Goal: Information Seeking & Learning: Learn about a topic

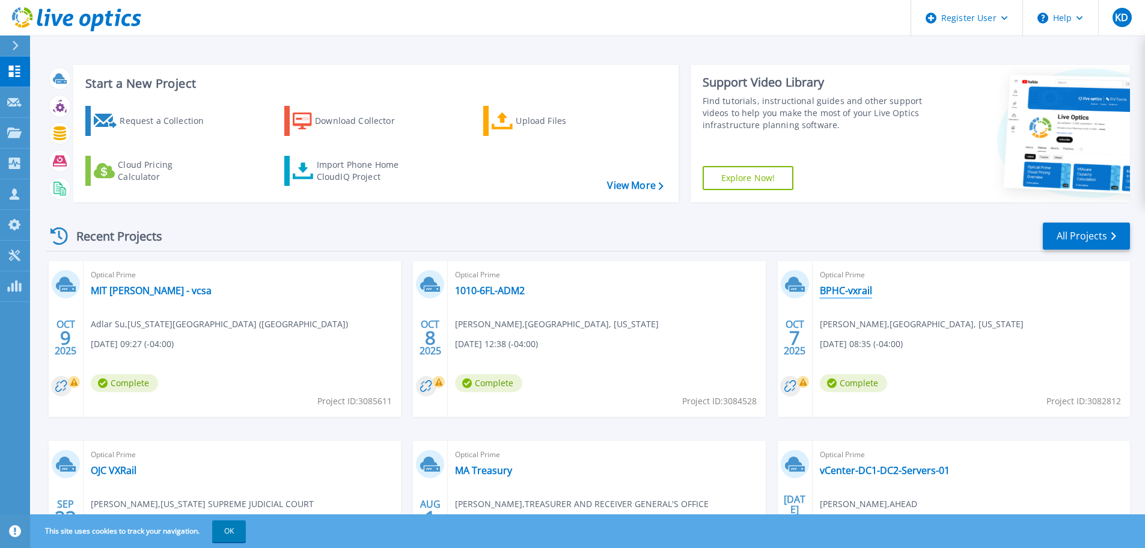
click at [844, 287] on link "BPHC-vxrail" at bounding box center [846, 290] width 52 height 12
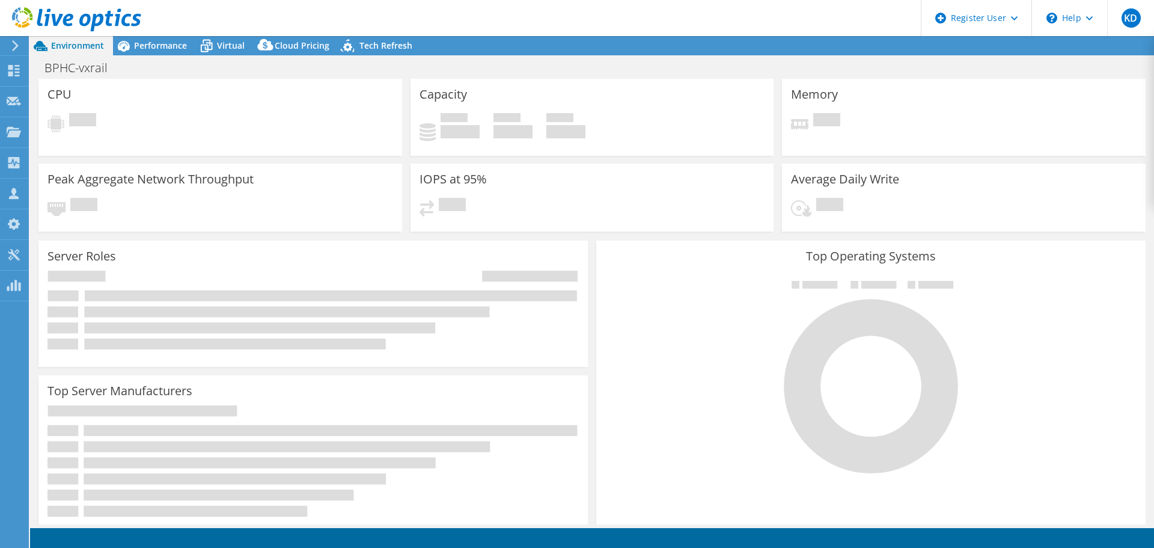
select select "USD"
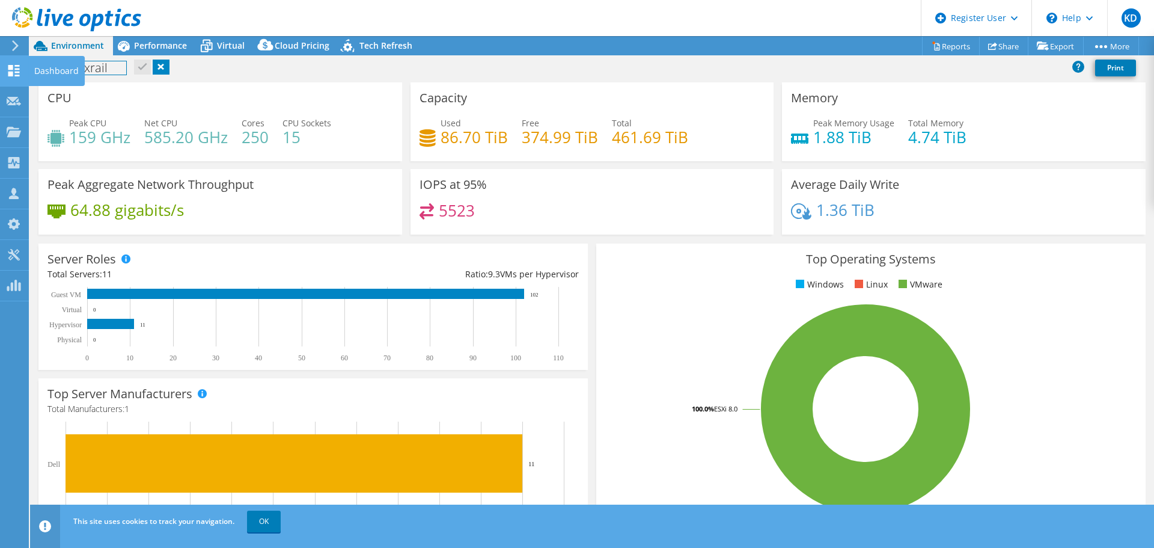
drag, startPoint x: 121, startPoint y: 66, endPoint x: 26, endPoint y: 78, distance: 95.1
click at [26, 78] on div "KD Dell User Kennedy DePalma Kennedy.DePalma@Dell.com Dell My Profile Log Out \…" at bounding box center [577, 274] width 1154 height 548
click at [107, 65] on h1 "BPHC-vxrail" at bounding box center [82, 67] width 87 height 13
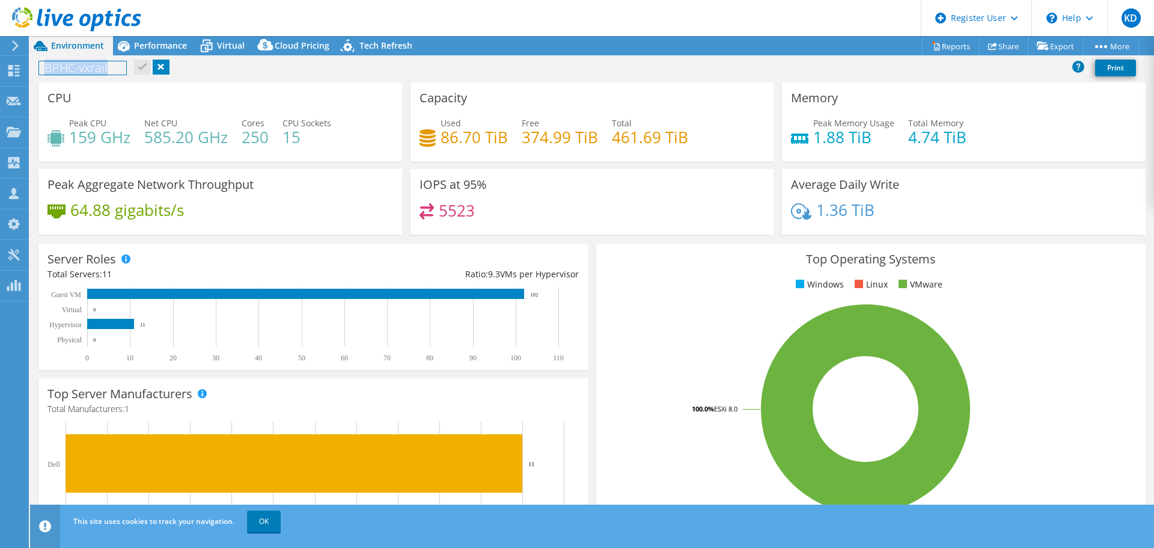
copy h1 "BPHC-vxrail"
click at [243, 82] on div "CPU Peak CPU 159 GHz Net CPU 585.20 GHz Cores 250 CPU Sockets 15" at bounding box center [220, 121] width 364 height 79
click at [145, 47] on span "Performance" at bounding box center [160, 45] width 53 height 11
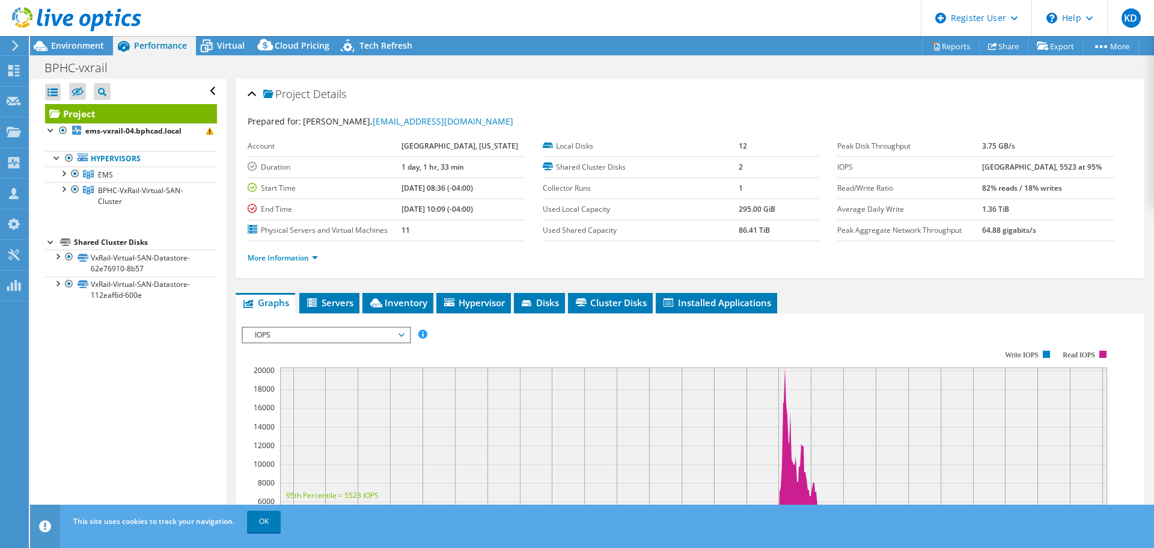
click at [22, 24] on icon at bounding box center [76, 19] width 129 height 25
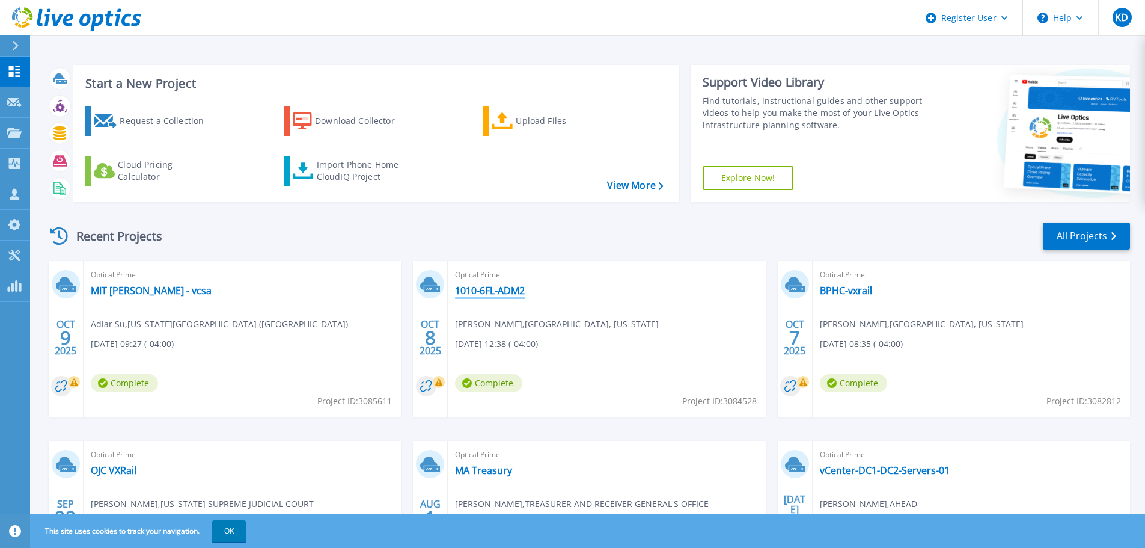
click at [508, 296] on link "1010-6FL-ADM2" at bounding box center [490, 290] width 70 height 12
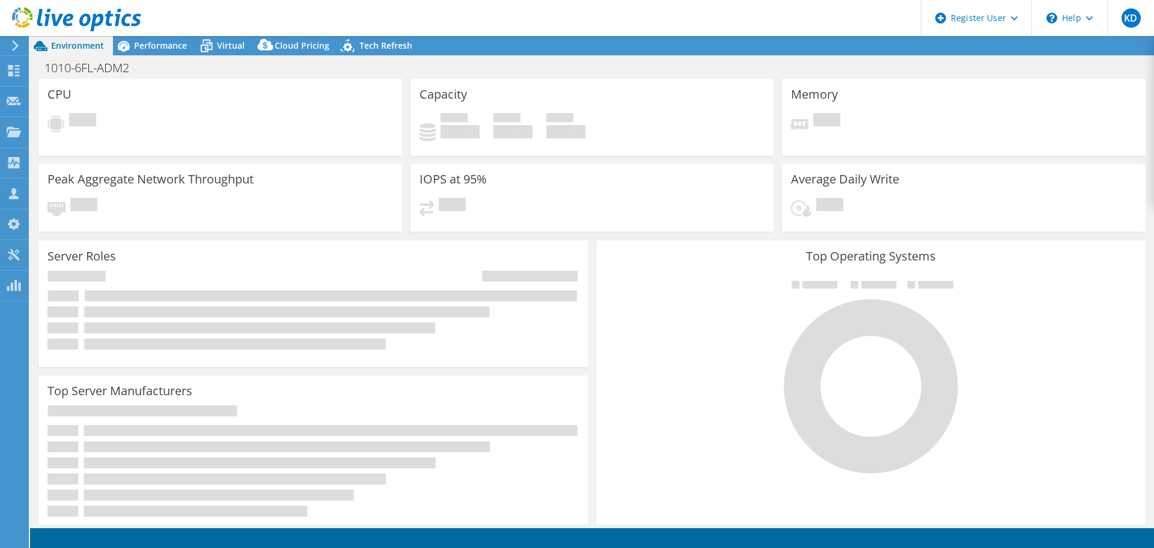
select select "USD"
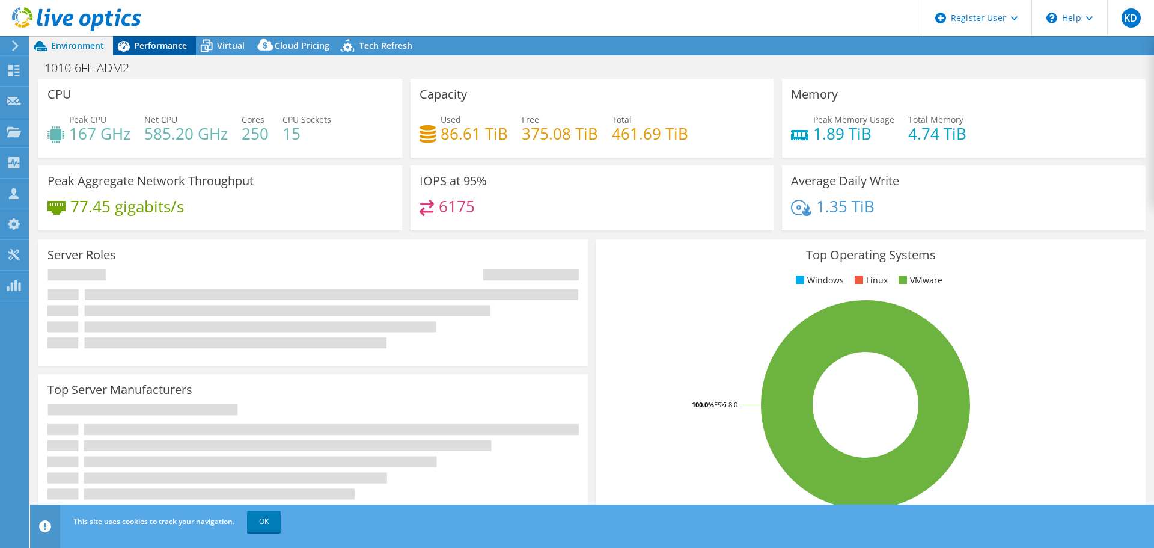
click at [183, 47] on span "Performance" at bounding box center [160, 45] width 53 height 11
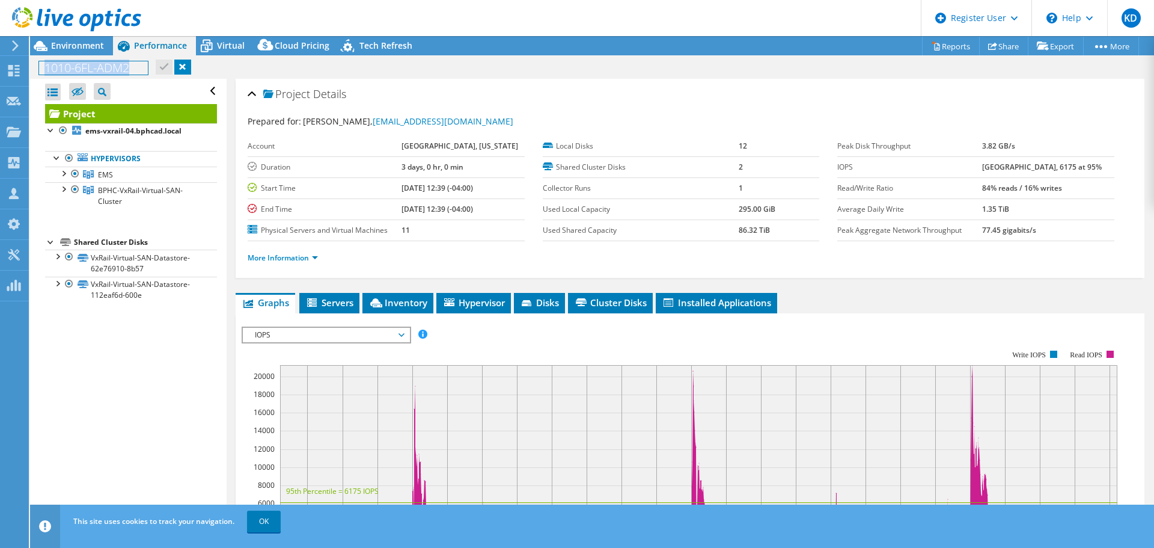
drag, startPoint x: 149, startPoint y: 69, endPoint x: 44, endPoint y: 73, distance: 105.3
click at [44, 73] on h1 "1010-6FL-ADM2" at bounding box center [93, 67] width 109 height 13
copy h1 "1010-6FL-ADM2"
click at [526, 95] on div "Project Details" at bounding box center [690, 95] width 885 height 26
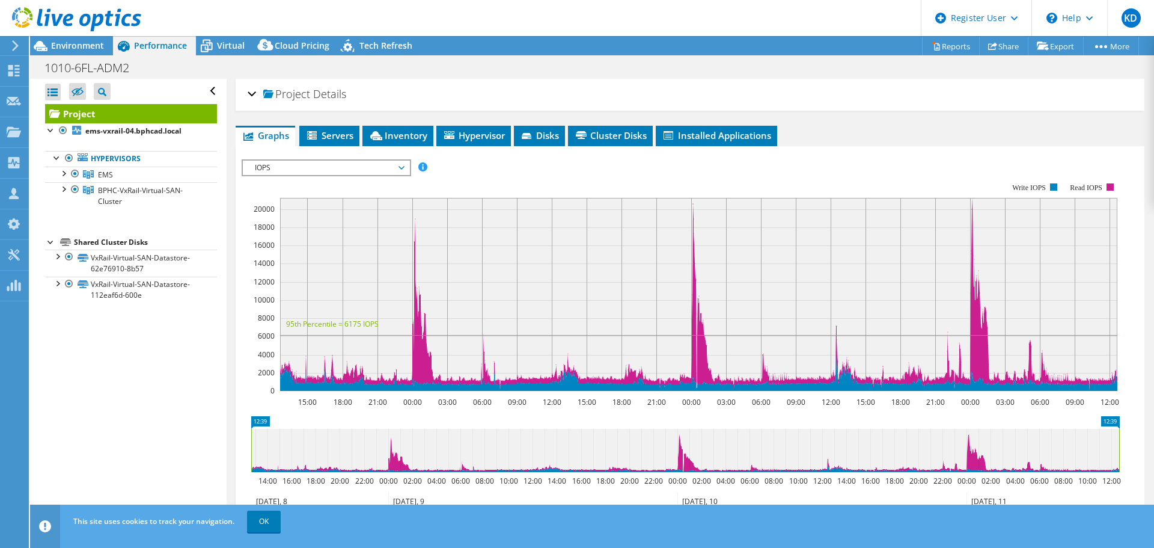
click at [28, 19] on use at bounding box center [76, 19] width 129 height 24
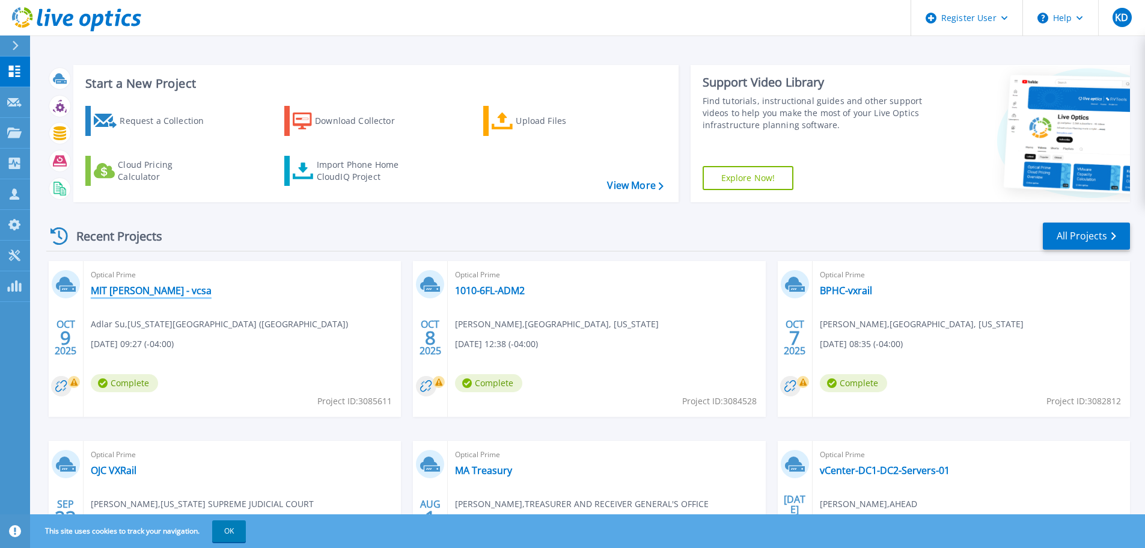
click at [150, 290] on link "MIT [PERSON_NAME] - vcsa" at bounding box center [151, 290] width 121 height 12
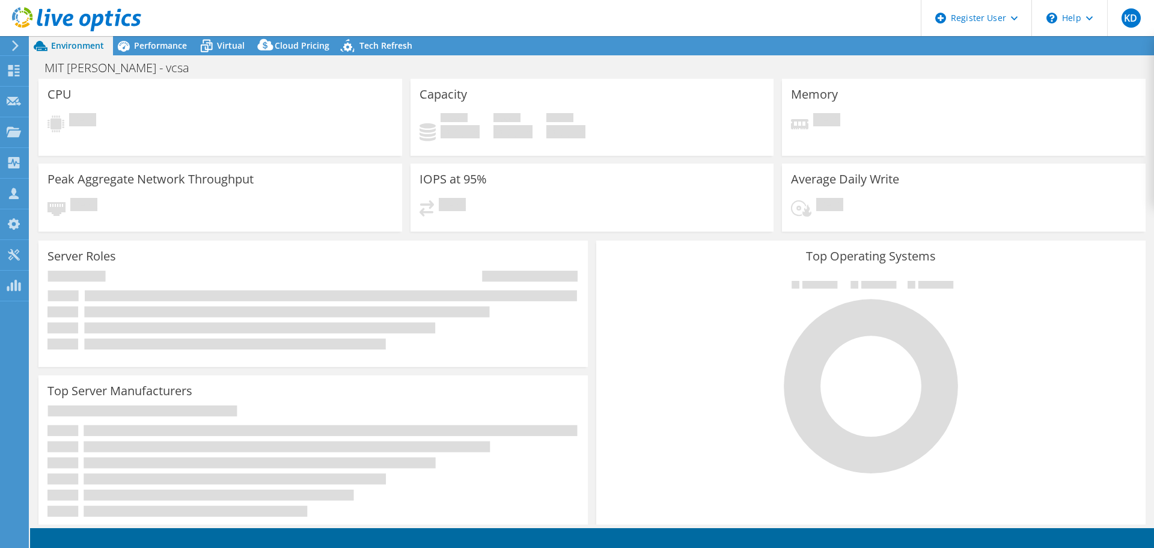
select select "USD"
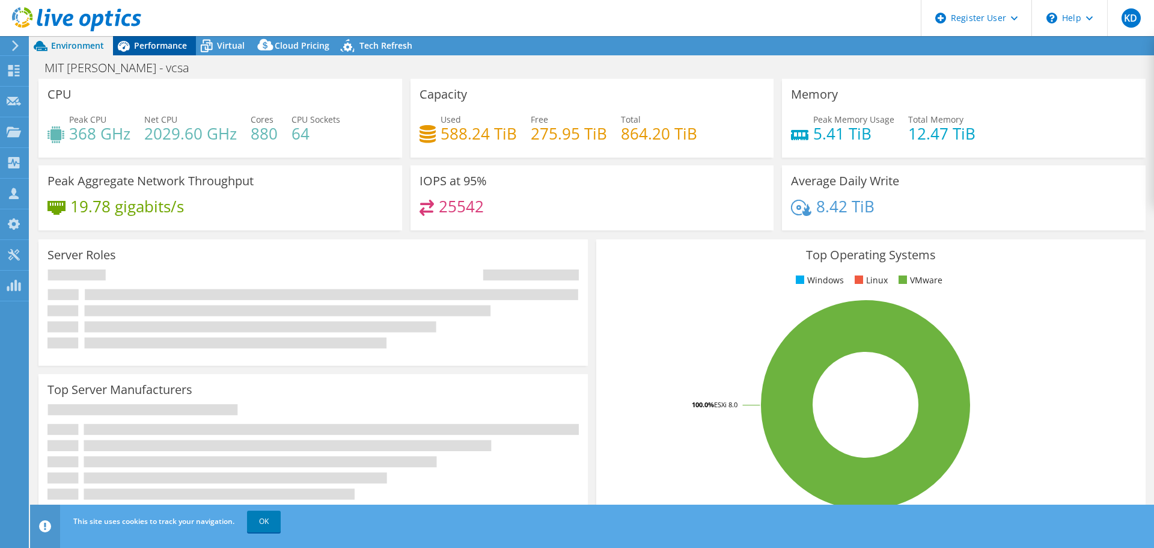
click at [181, 45] on span "Performance" at bounding box center [160, 45] width 53 height 11
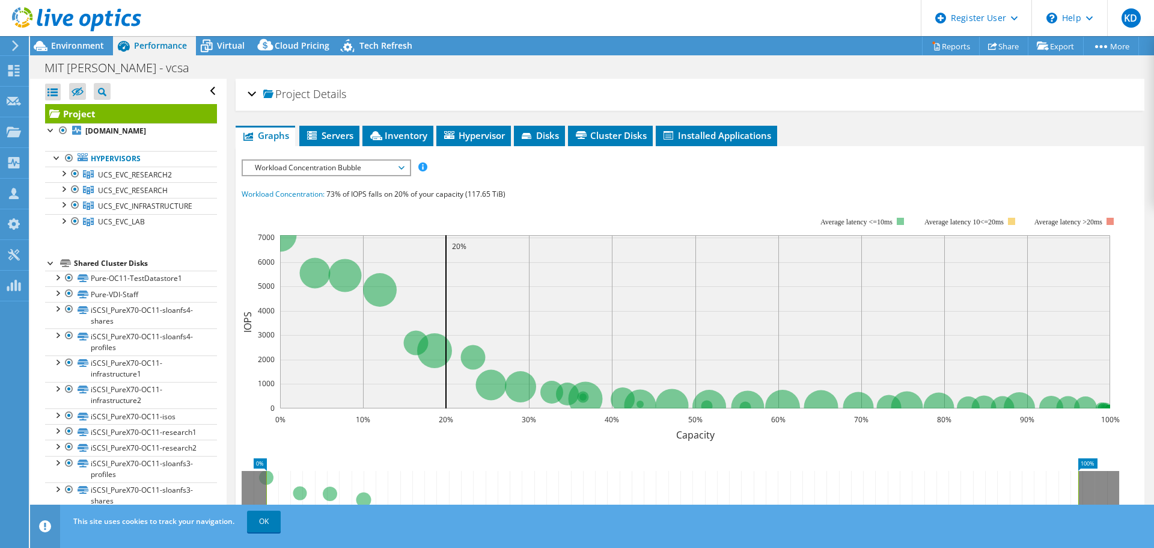
click at [255, 96] on div "Project Details" at bounding box center [690, 95] width 885 height 26
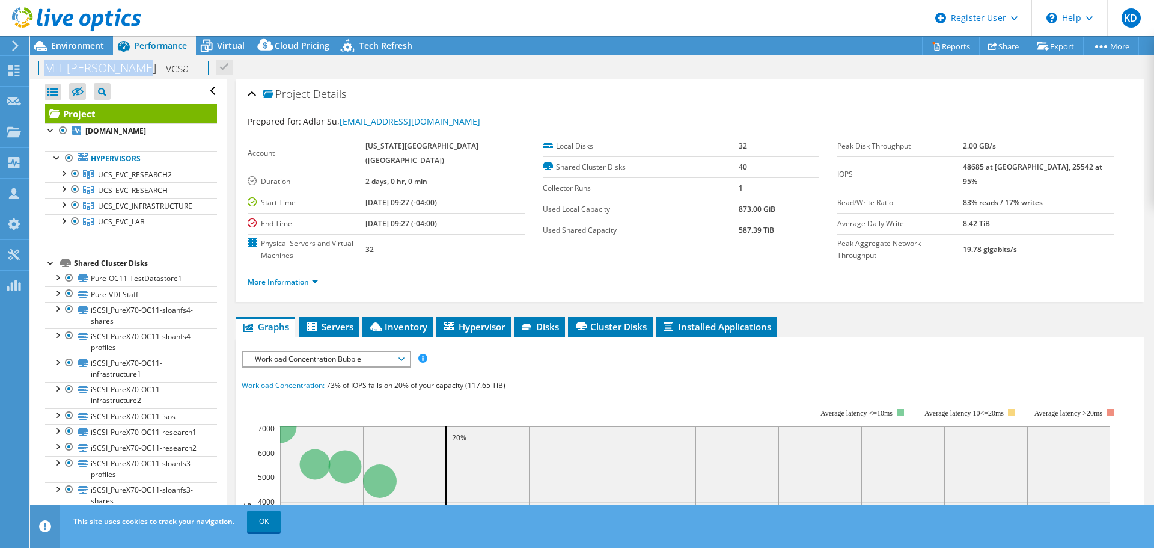
drag, startPoint x: 134, startPoint y: 63, endPoint x: 31, endPoint y: 76, distance: 104.1
click at [31, 76] on div "MIT Sloan - vcsa Print" at bounding box center [592, 67] width 1124 height 22
copy h1 "MIT Sloan - vcsa"
click at [412, 71] on div "MIT Sloan - vcsa Print" at bounding box center [592, 67] width 1124 height 22
click at [63, 16] on use at bounding box center [76, 19] width 129 height 24
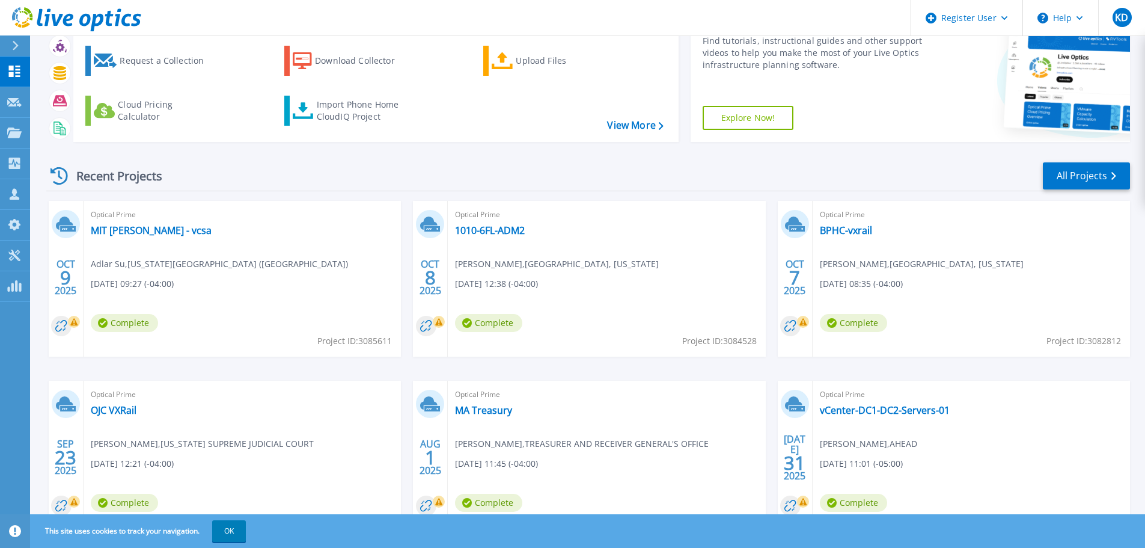
scroll to position [118, 0]
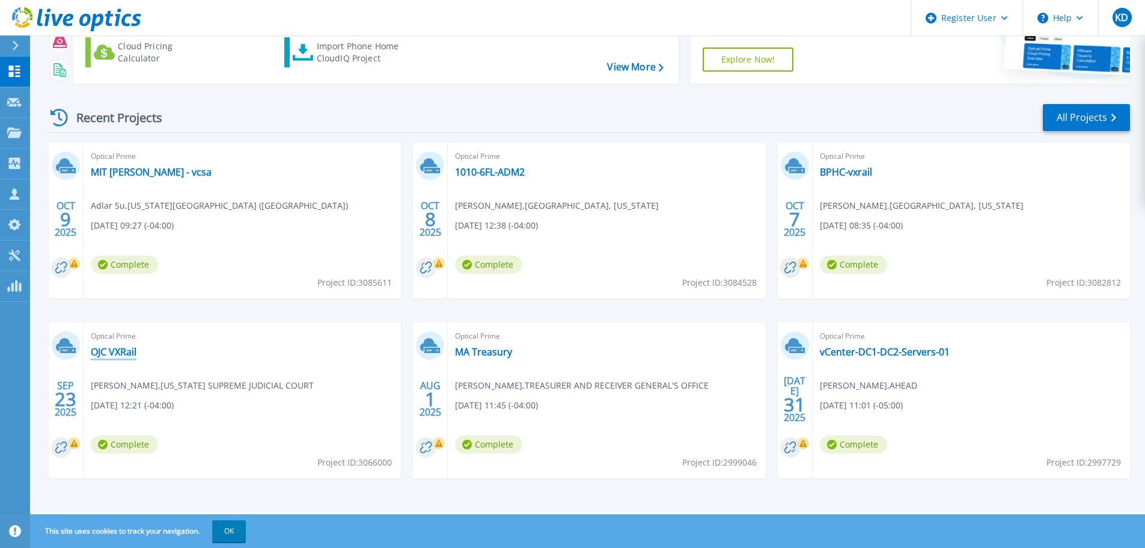
click at [112, 354] on link "OJC VXRail" at bounding box center [114, 352] width 46 height 12
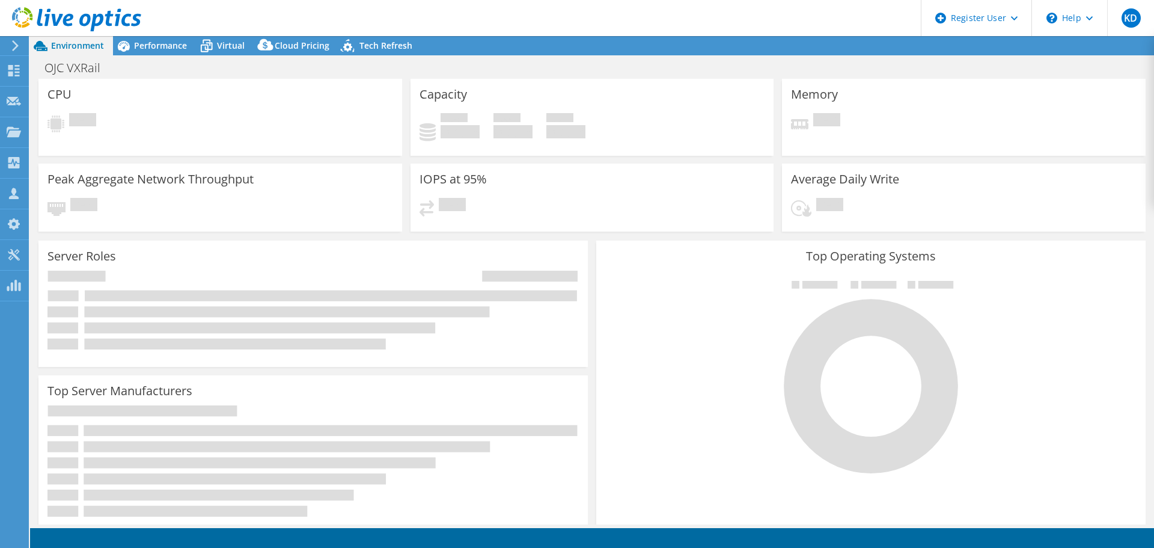
select select "USD"
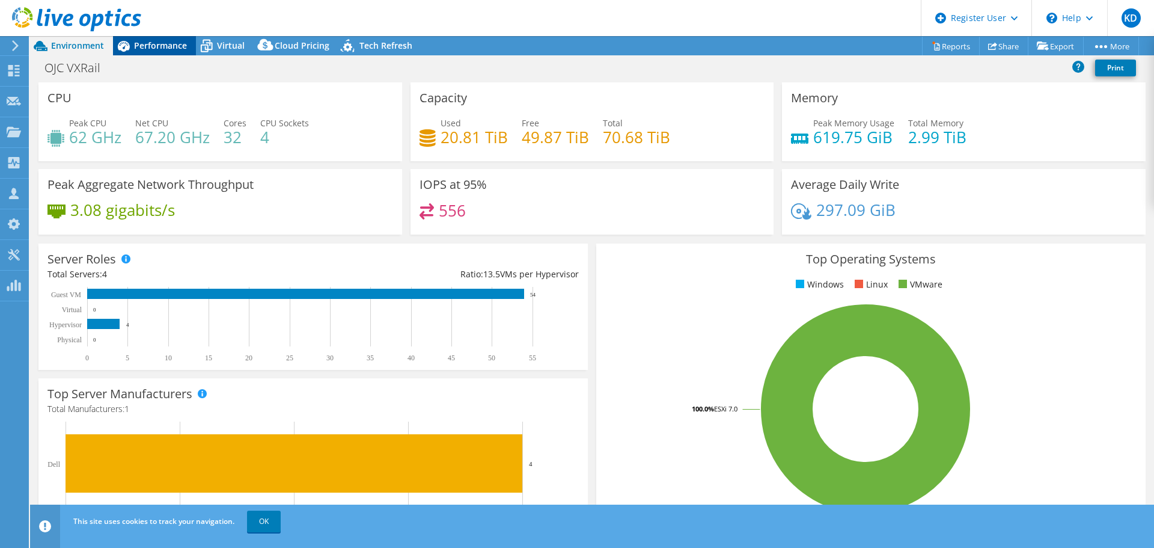
click at [163, 39] on div "Performance" at bounding box center [154, 45] width 83 height 19
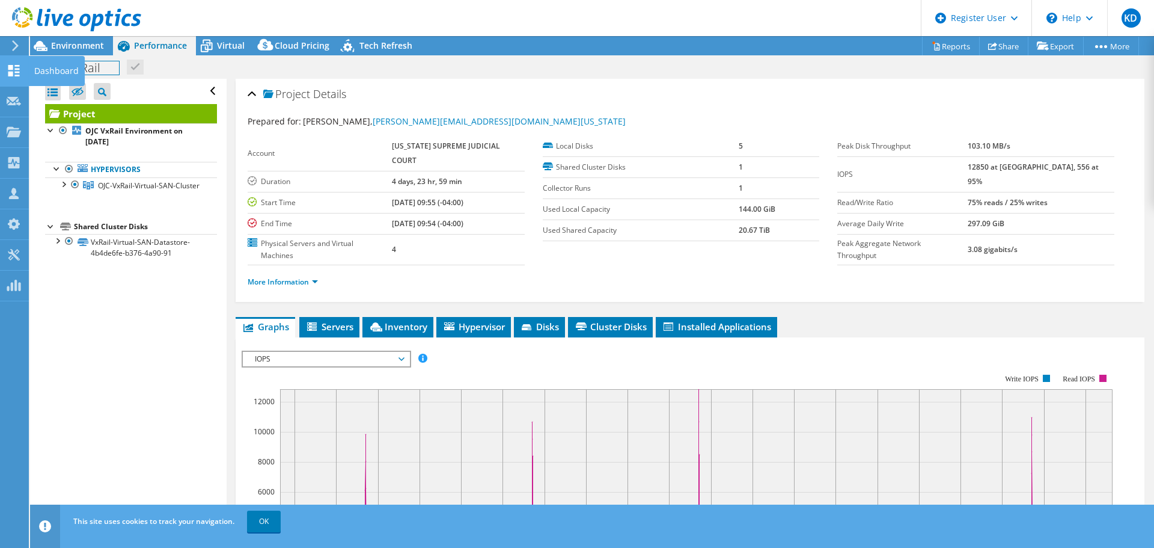
drag, startPoint x: 121, startPoint y: 70, endPoint x: 16, endPoint y: 62, distance: 106.1
click at [16, 62] on div "KD Dell User [PERSON_NAME] [PERSON_NAME] [PERSON_NAME][EMAIL_ADDRESS][PERSON_NA…" at bounding box center [577, 274] width 1154 height 548
click at [92, 76] on div "OJC VXRail Print" at bounding box center [592, 67] width 1124 height 22
click at [93, 70] on h1 "OJC VXRail" at bounding box center [79, 67] width 80 height 13
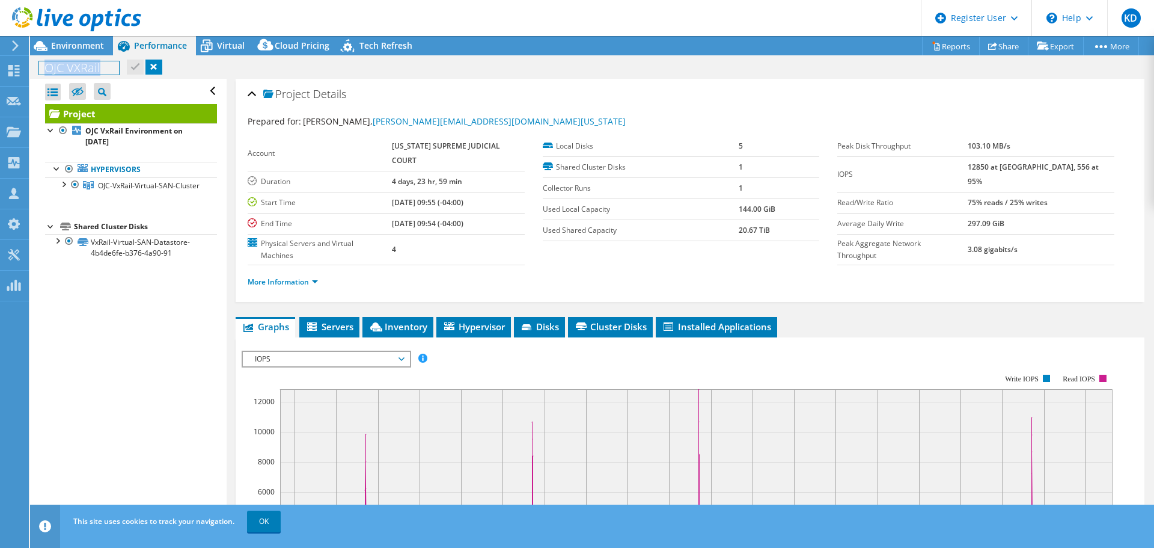
click at [93, 70] on h1 "OJC VXRail" at bounding box center [79, 67] width 80 height 13
copy h1 "OJC VXRail"
click at [284, 72] on div "OJC VXRail Print" at bounding box center [592, 67] width 1124 height 22
